Goal: Task Accomplishment & Management: Manage account settings

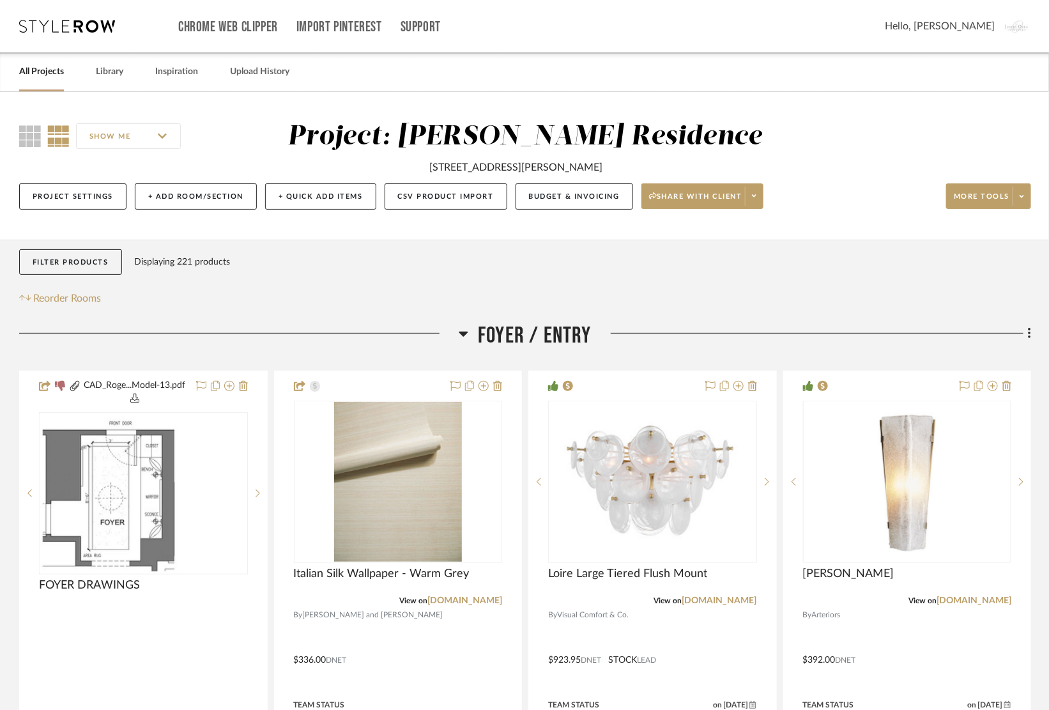
click at [66, 33] on div "Chrome Web Clipper Import Pinterest Support All Projects Library Inspiration Up…" at bounding box center [525, 26] width 1012 height 52
click at [65, 20] on icon at bounding box center [67, 26] width 96 height 13
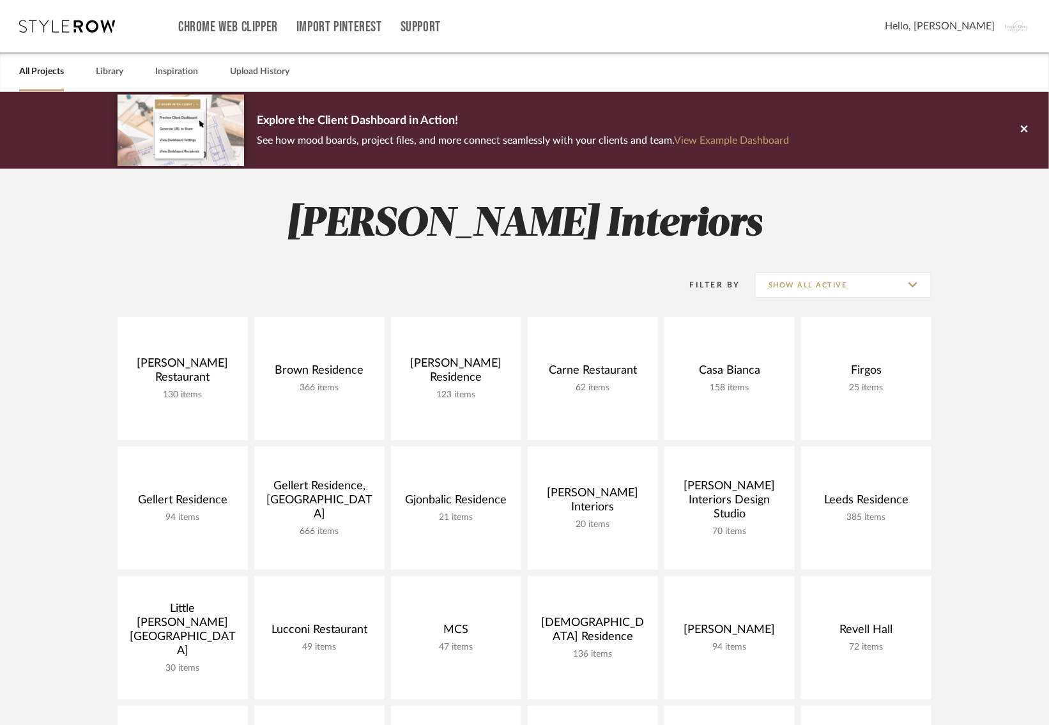
click at [74, 440] on div "[PERSON_NAME] Restaurant 130 items View Budget Open Project Brown Residence 366…" at bounding box center [525, 641] width 920 height 649
click at [71, 24] on icon at bounding box center [67, 26] width 96 height 13
click at [63, 25] on icon at bounding box center [67, 26] width 96 height 13
click at [965, 33] on span "Hello, [PERSON_NAME]" at bounding box center [940, 26] width 110 height 15
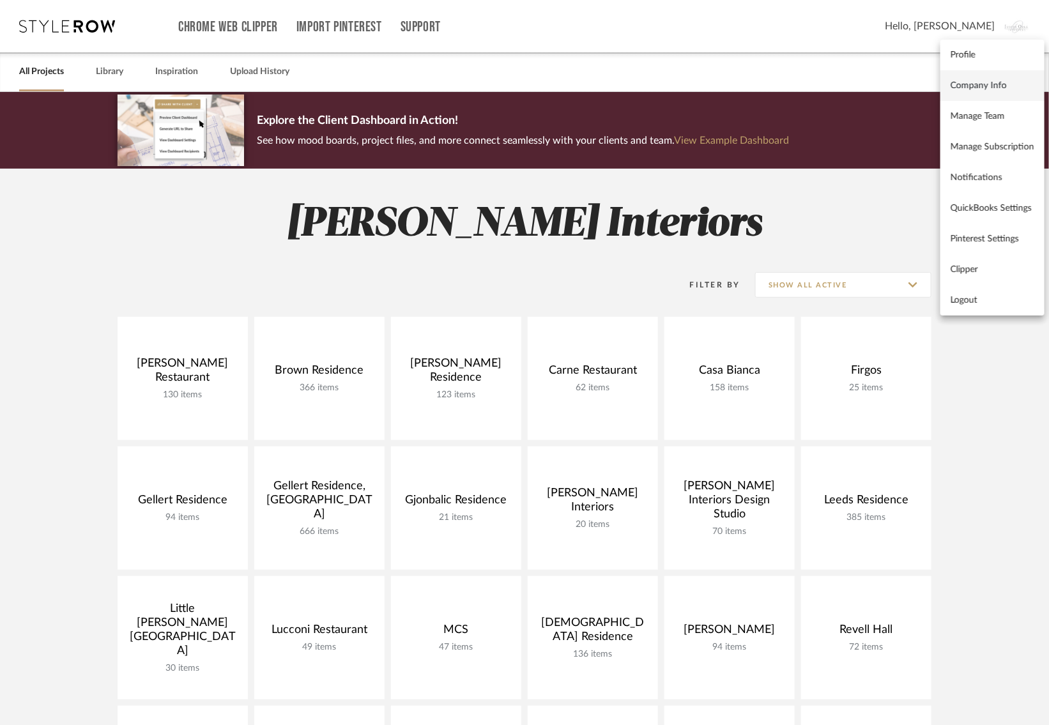
click at [973, 90] on span "Company Info" at bounding box center [993, 85] width 84 height 11
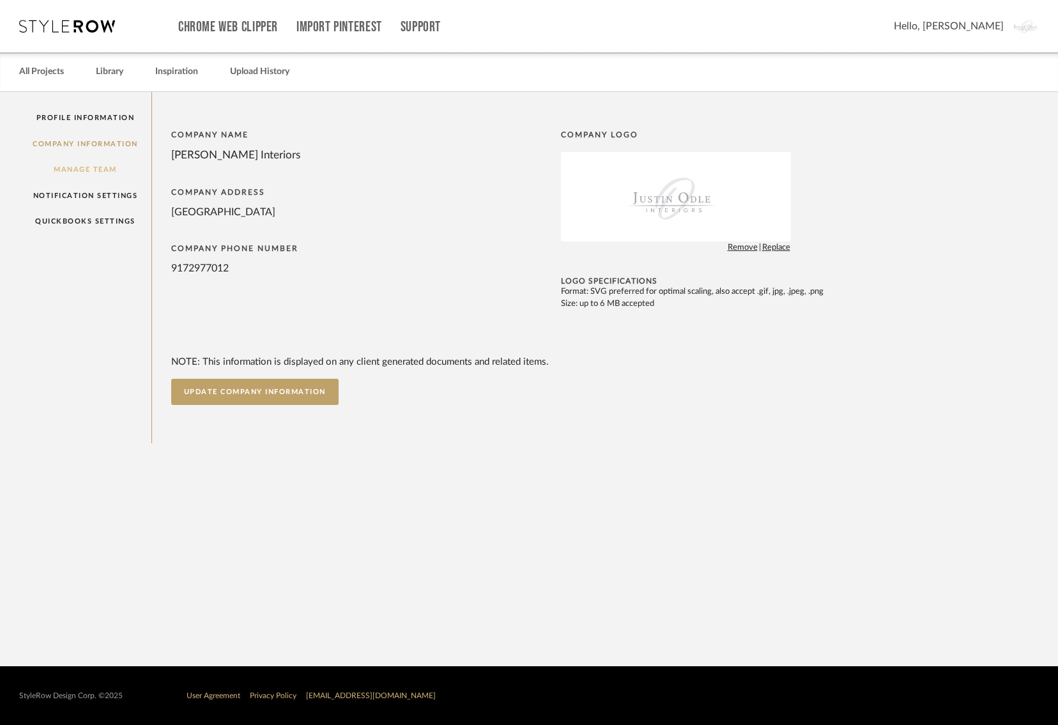
click at [95, 171] on link "Manage Team" at bounding box center [85, 170] width 132 height 26
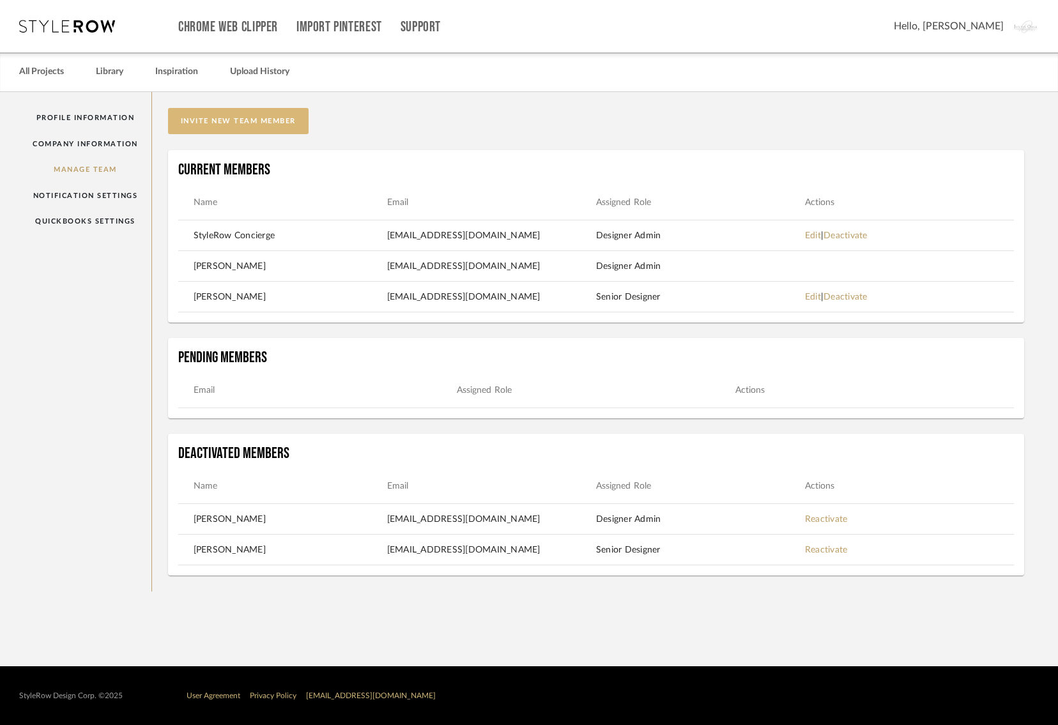
click at [239, 125] on button "invite new team member" at bounding box center [238, 121] width 141 height 26
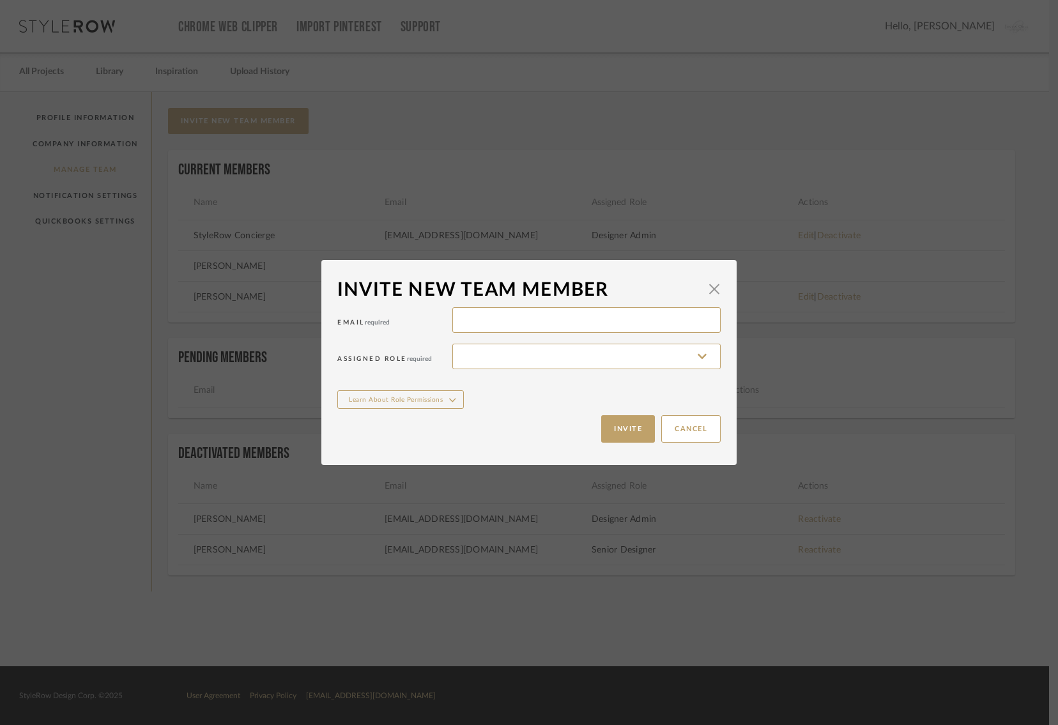
click at [683, 412] on div "Cancel Invite" at bounding box center [528, 429] width 383 height 40
click at [682, 424] on button "Cancel" at bounding box center [690, 428] width 59 height 27
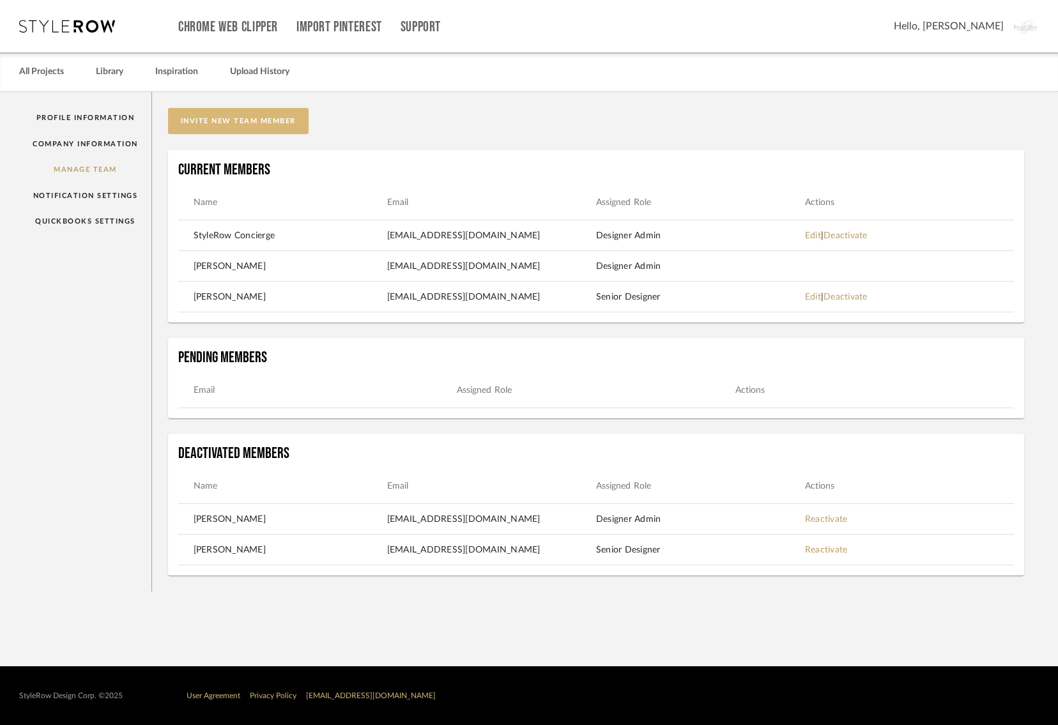
click at [245, 127] on button "invite new team member" at bounding box center [238, 121] width 141 height 26
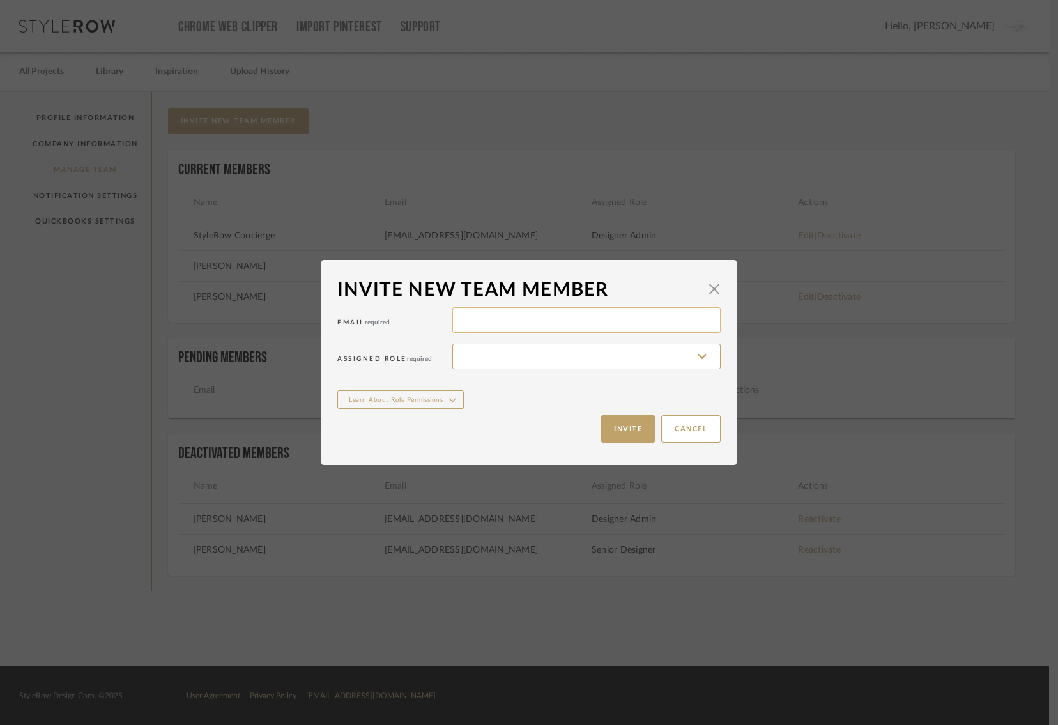
click at [466, 318] on input at bounding box center [586, 320] width 268 height 26
paste input "[EMAIL_ADDRESS][DOMAIN_NAME]"
type input "[EMAIL_ADDRESS][DOMAIN_NAME]"
click at [497, 365] on input at bounding box center [586, 357] width 268 height 26
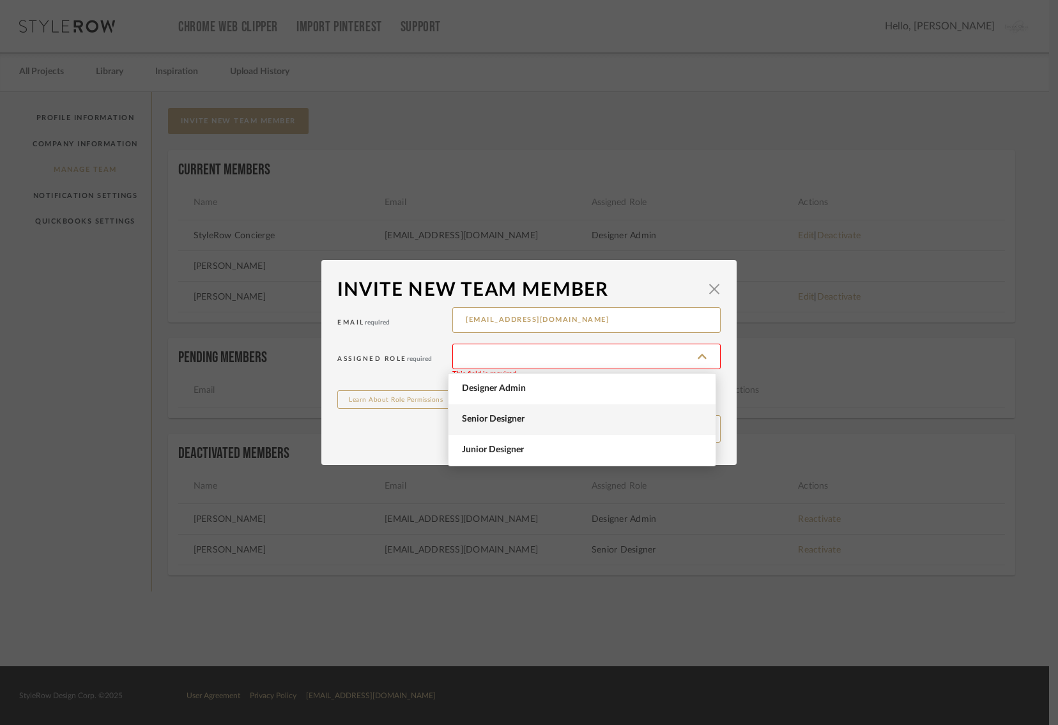
click at [472, 422] on span "Senior Designer" at bounding box center [583, 419] width 243 height 11
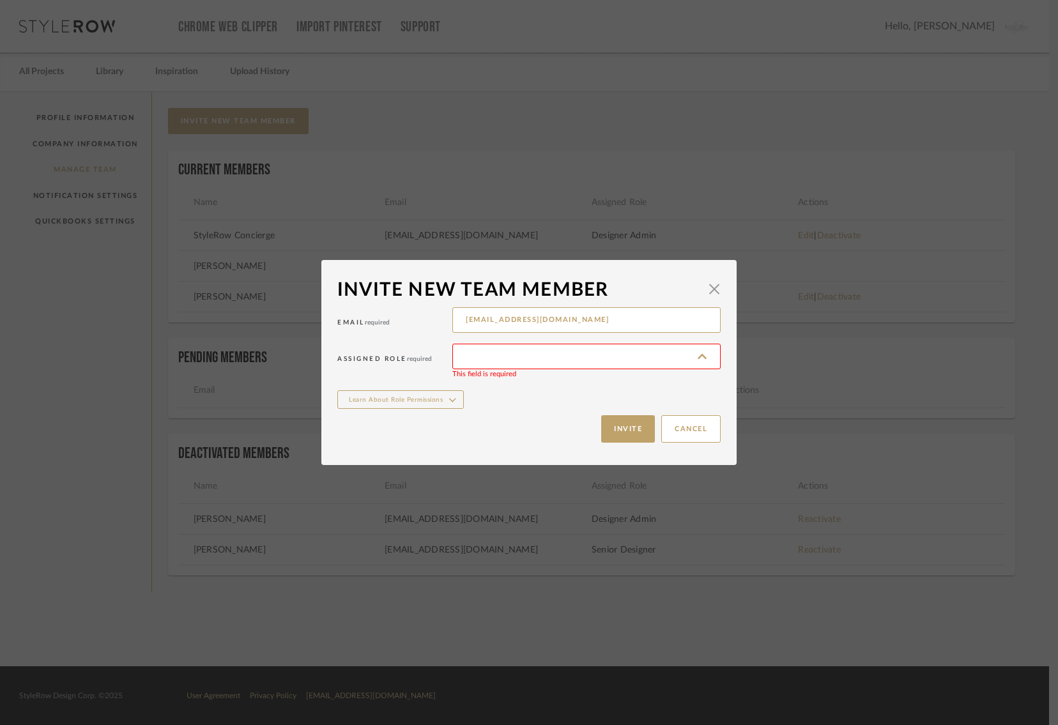
type input "Senior Designer"
click at [614, 433] on button "Invite" at bounding box center [628, 428] width 54 height 27
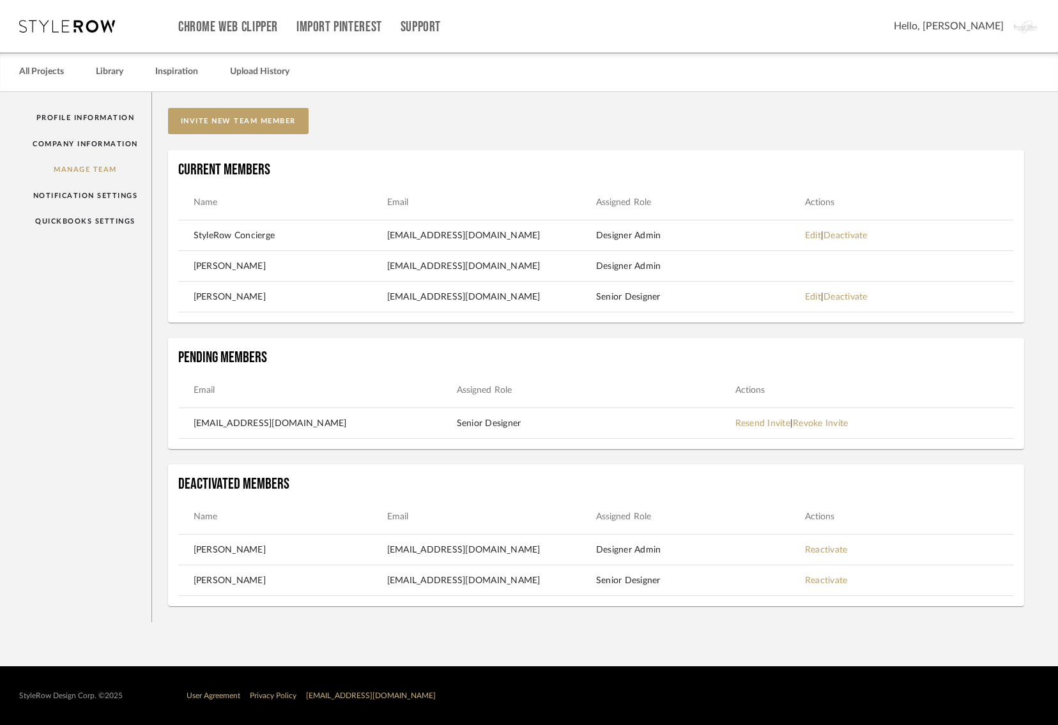
click at [157, 302] on div "invite new team member Current Members Name Email Assigned Role Actions StyleRo…" at bounding box center [596, 357] width 889 height 530
